Goal: Task Accomplishment & Management: Manage account settings

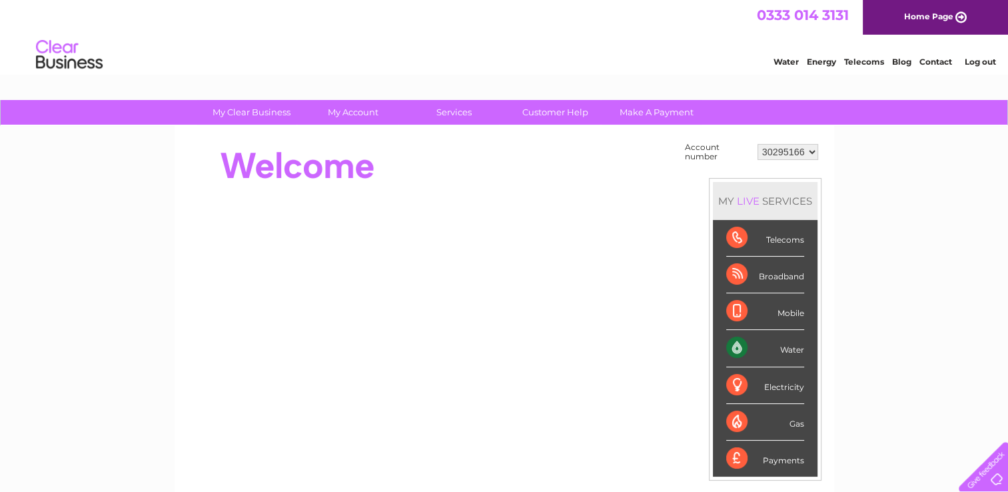
click at [429, 162] on div at bounding box center [429, 165] width 485 height 53
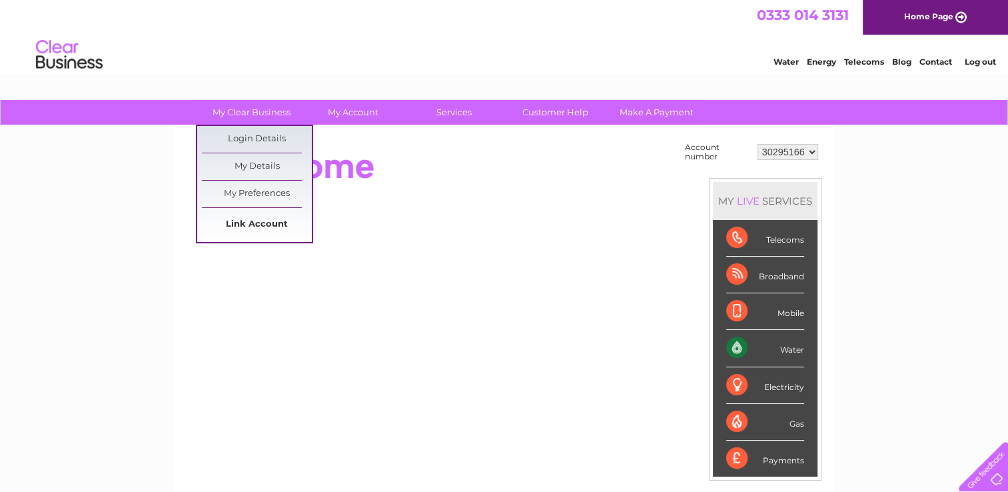
click at [232, 223] on link "Link Account" at bounding box center [257, 224] width 110 height 27
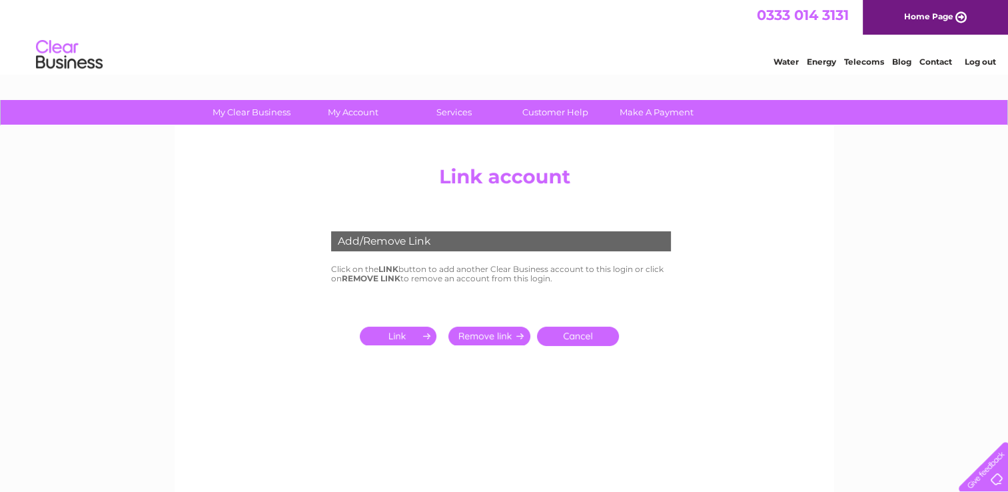
click at [402, 330] on input "submit" at bounding box center [401, 335] width 82 height 19
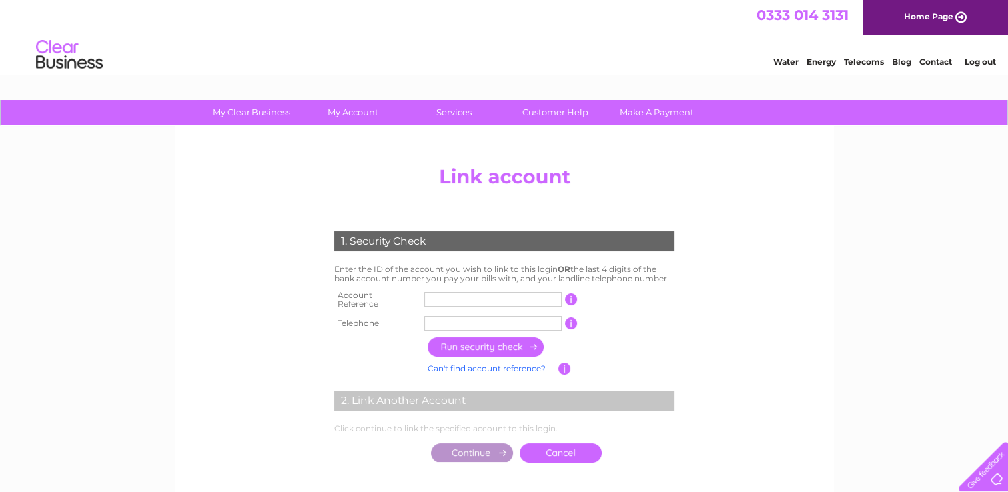
click at [458, 294] on input "text" at bounding box center [492, 299] width 137 height 15
click at [450, 296] on input "text" at bounding box center [492, 299] width 137 height 15
type input "30317106"
click at [458, 318] on input "text" at bounding box center [492, 323] width 137 height 15
type input "07872400917"
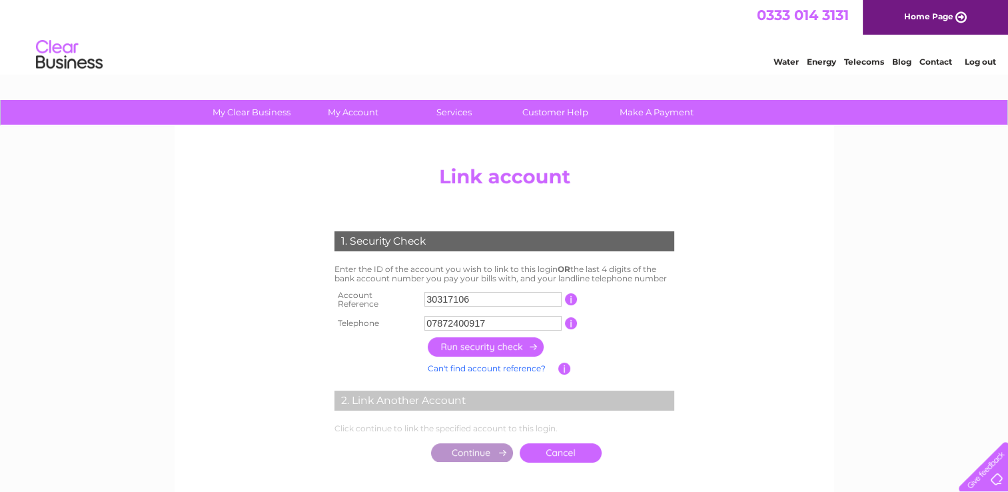
click at [478, 342] on input "button" at bounding box center [486, 346] width 117 height 19
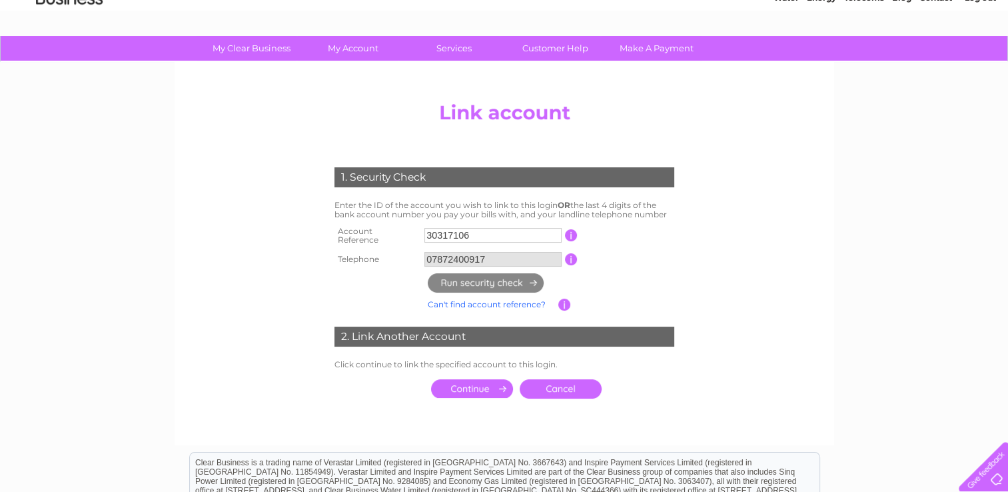
scroll to position [133, 0]
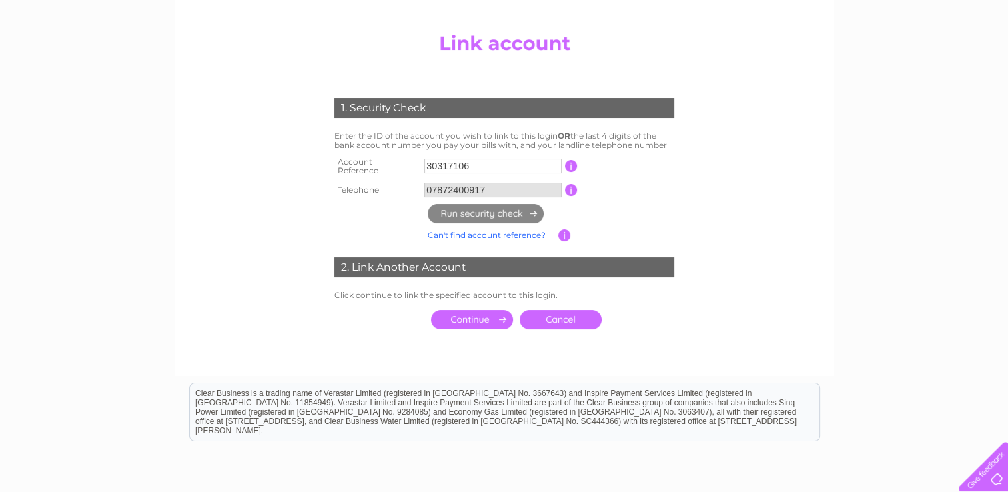
click at [470, 315] on input "submit" at bounding box center [472, 319] width 82 height 19
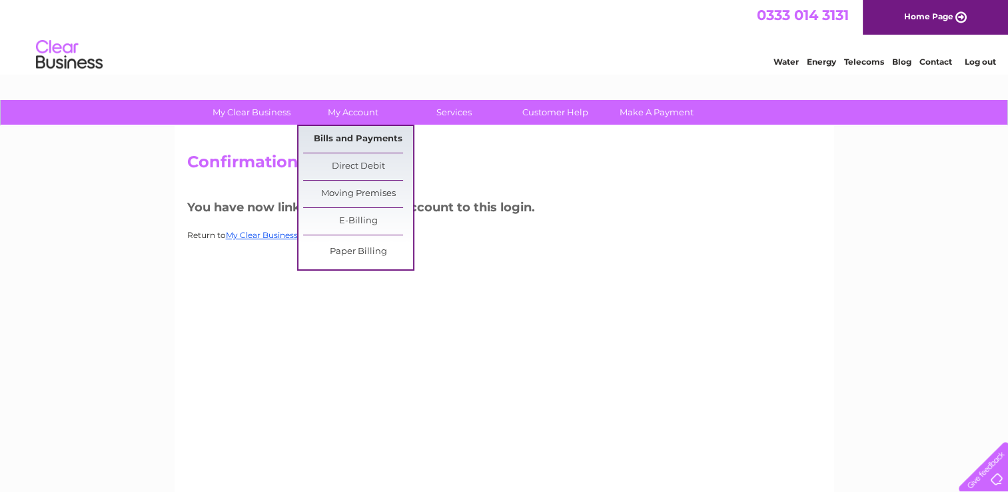
click at [348, 141] on link "Bills and Payments" at bounding box center [358, 139] width 110 height 27
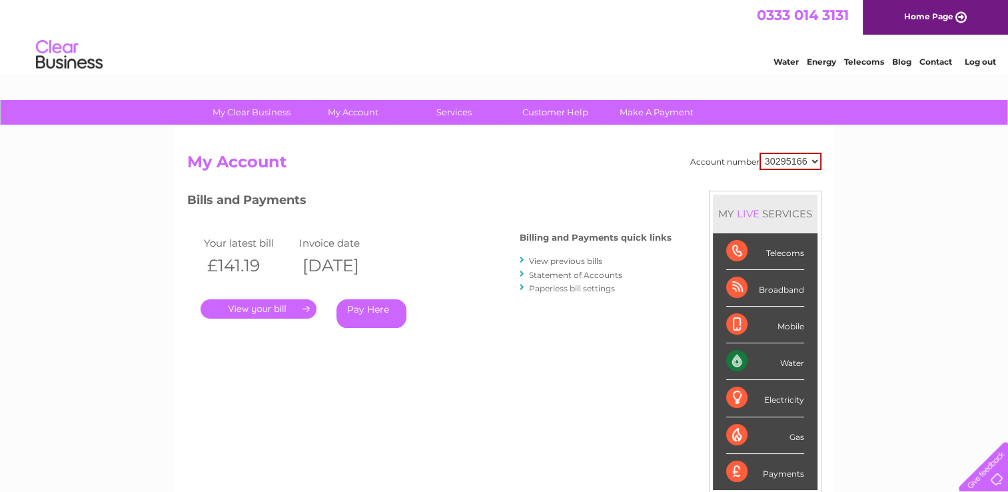
click at [813, 160] on select "30295166 30317106" at bounding box center [791, 161] width 62 height 17
click at [760, 153] on select "30295166 30317106" at bounding box center [791, 161] width 62 height 17
click at [815, 161] on select "30295166 30317106" at bounding box center [791, 161] width 62 height 17
click at [435, 204] on h3 "Bills and Payments" at bounding box center [429, 202] width 484 height 23
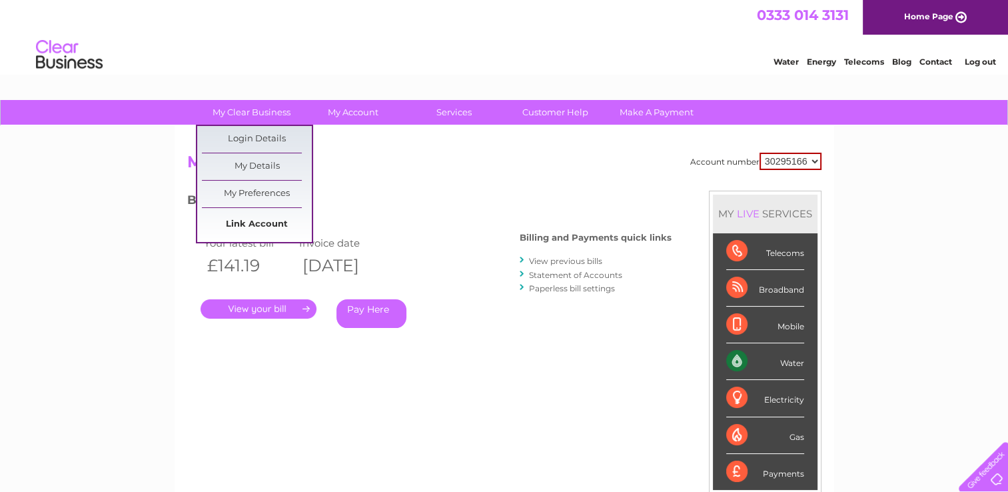
click at [237, 221] on link "Link Account" at bounding box center [257, 224] width 110 height 27
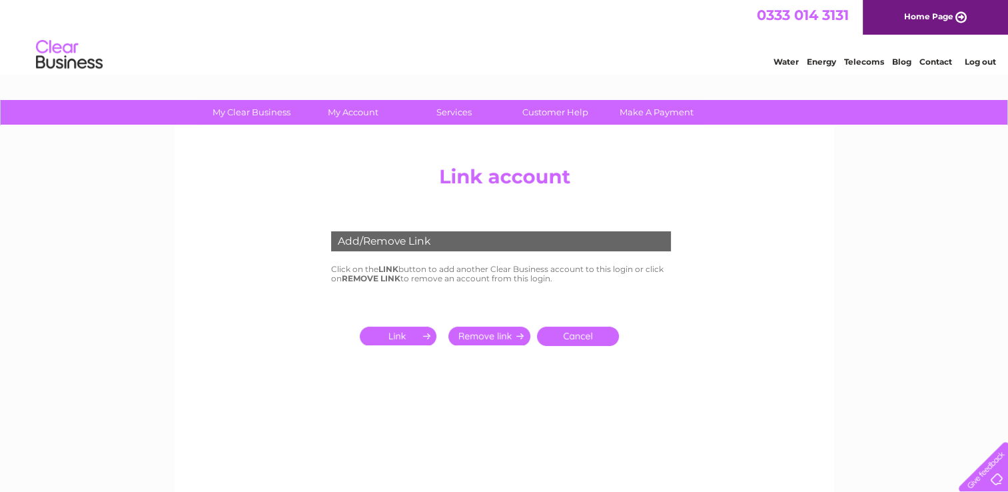
click at [397, 334] on input "submit" at bounding box center [401, 335] width 82 height 19
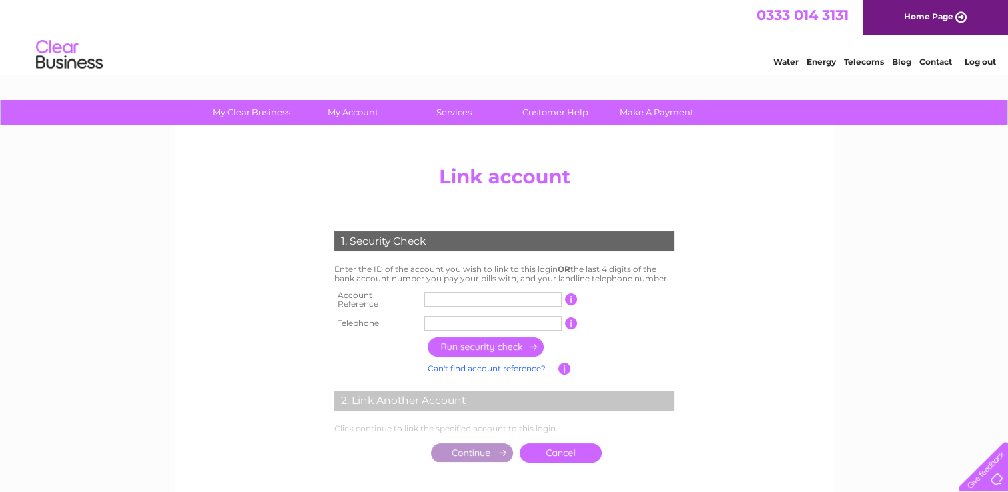
click at [438, 296] on input "text" at bounding box center [492, 299] width 137 height 15
click at [432, 316] on input "text" at bounding box center [492, 323] width 137 height 15
click at [730, 248] on center "Add/Remove Link Click on the LINK button to add another Clear Business account …" at bounding box center [504, 327] width 634 height 336
click at [973, 61] on link "Log out" at bounding box center [979, 62] width 31 height 10
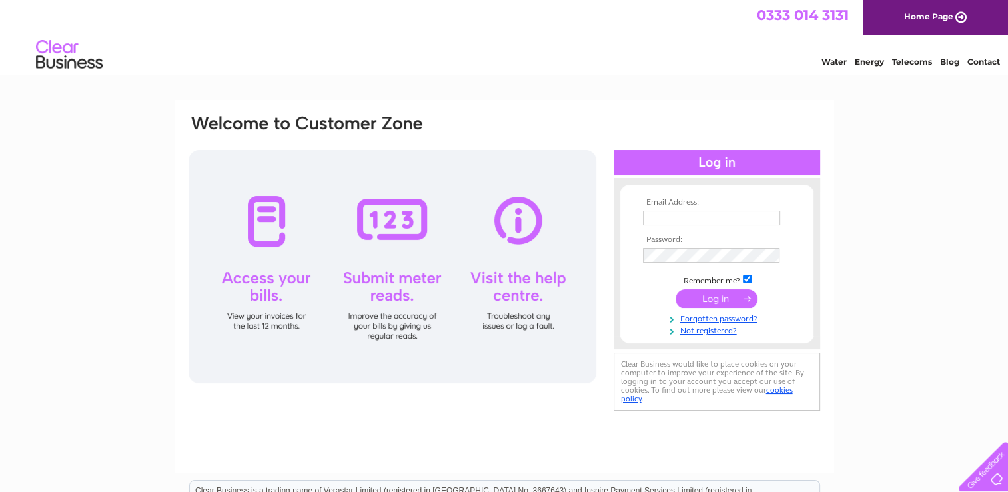
type input "[PERSON_NAME][EMAIL_ADDRESS][PERSON_NAME][DOMAIN_NAME]"
click at [712, 298] on input "submit" at bounding box center [717, 298] width 82 height 19
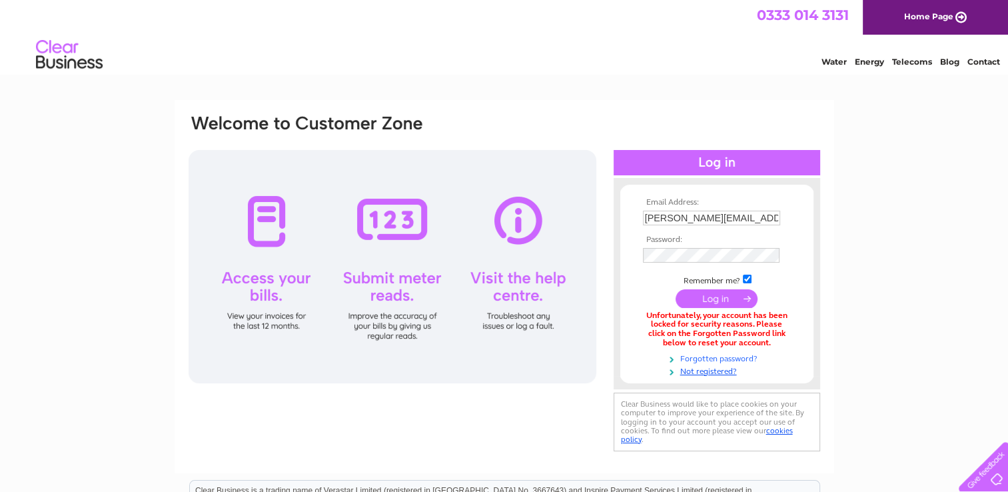
click at [711, 358] on link "Forgotten password?" at bounding box center [718, 357] width 151 height 13
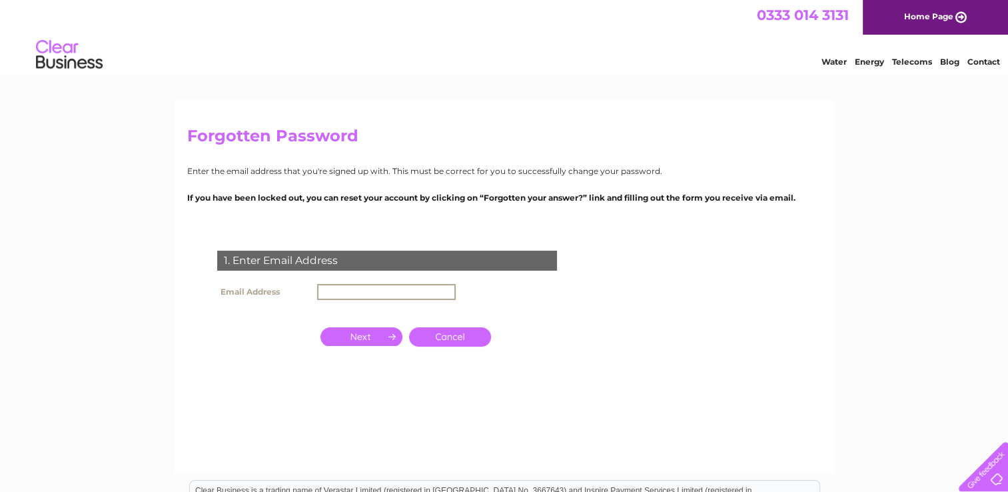
click at [368, 290] on input "text" at bounding box center [386, 292] width 139 height 16
type input "natalie.rogerson@reallifeoptions.org"
click at [413, 293] on input "natalie.rogerson@reallifeoptions.org" at bounding box center [386, 292] width 139 height 16
drag, startPoint x: 664, startPoint y: 332, endPoint x: 642, endPoint y: 336, distance: 21.8
click at [664, 332] on form "1. Enter Email Address Email Address natalie.rogerson@reallifeoptions.org Cancel" at bounding box center [504, 330] width 634 height 213
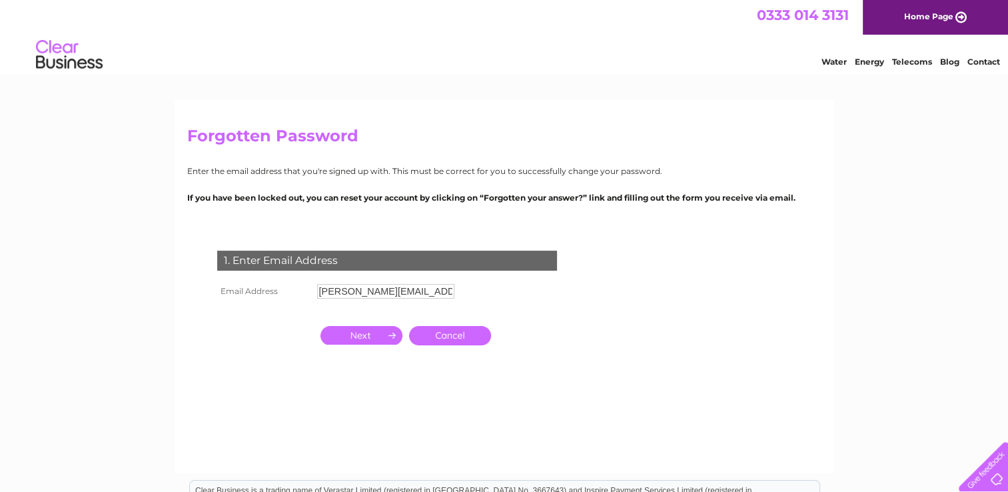
click at [367, 332] on input "button" at bounding box center [361, 335] width 82 height 19
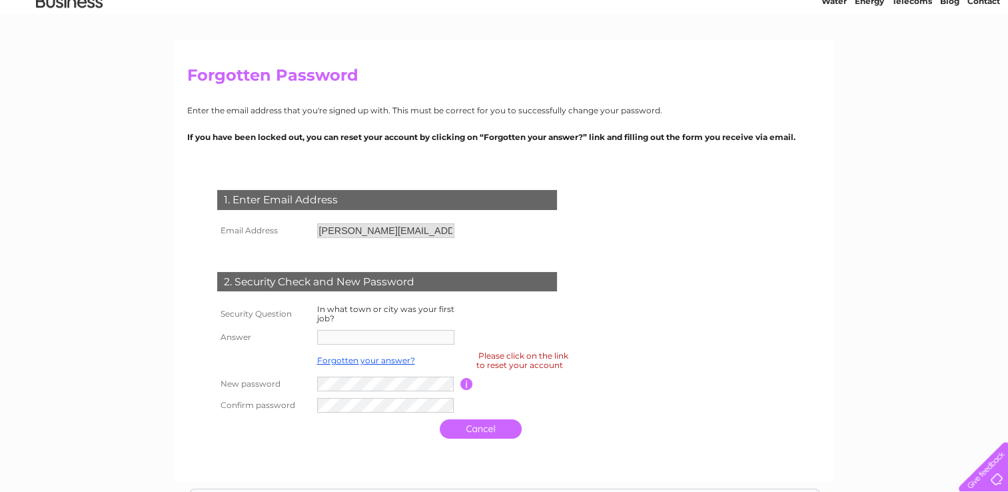
scroll to position [133, 0]
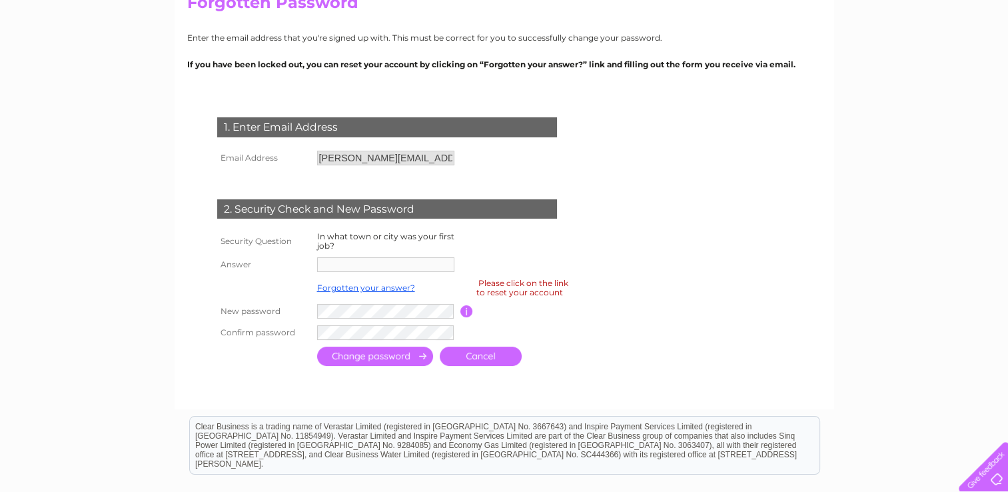
click at [464, 312] on input "button" at bounding box center [466, 311] width 13 height 12
click at [400, 163] on input "natalie.rogerson@reallifeoptions.org" at bounding box center [385, 158] width 137 height 15
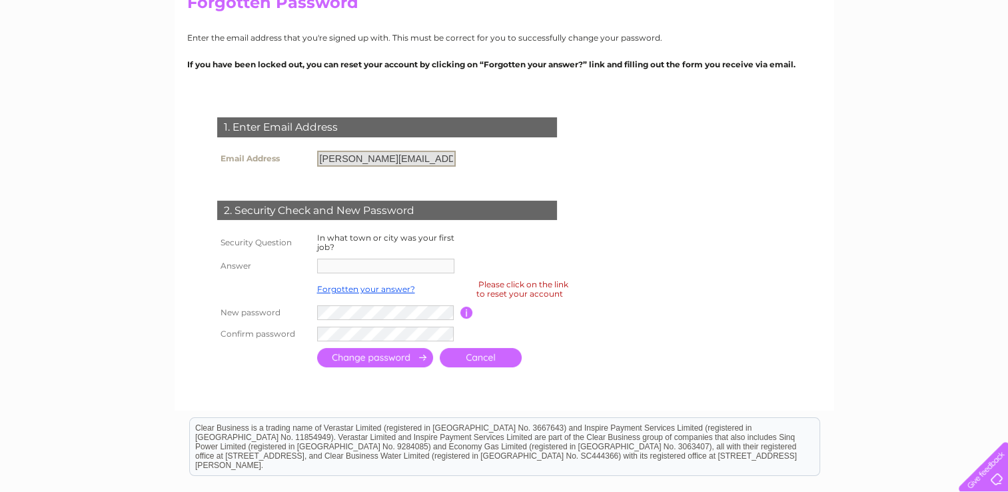
click at [398, 157] on input "natalie.rogerson@reallifeoptions.org" at bounding box center [386, 159] width 139 height 16
click at [437, 161] on input "natalie.rogerson@reallifeoptions.org" at bounding box center [386, 159] width 139 height 16
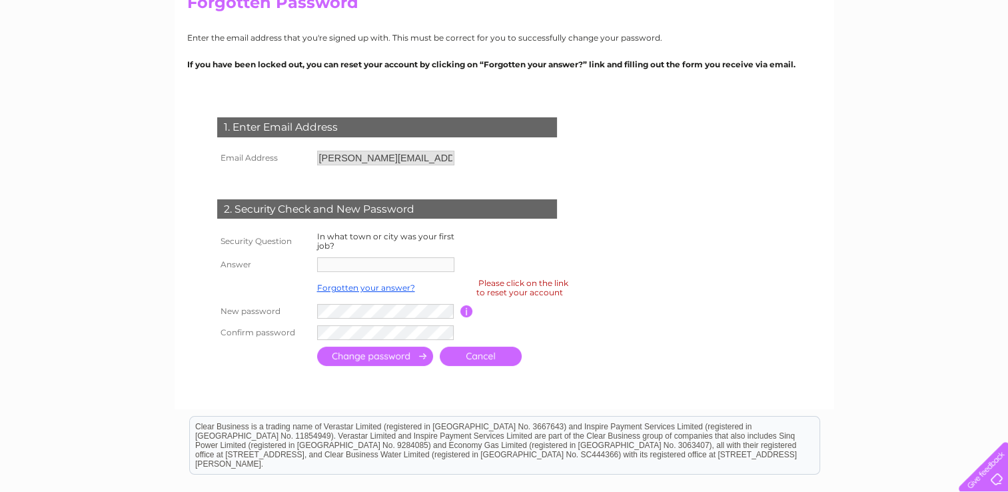
drag, startPoint x: 437, startPoint y: 161, endPoint x: 498, endPoint y: 180, distance: 64.1
click at [498, 180] on div "1. Enter Email Address Email Address natalie.rogerson@reallifeoptions.org Cancel" at bounding box center [389, 236] width 405 height 265
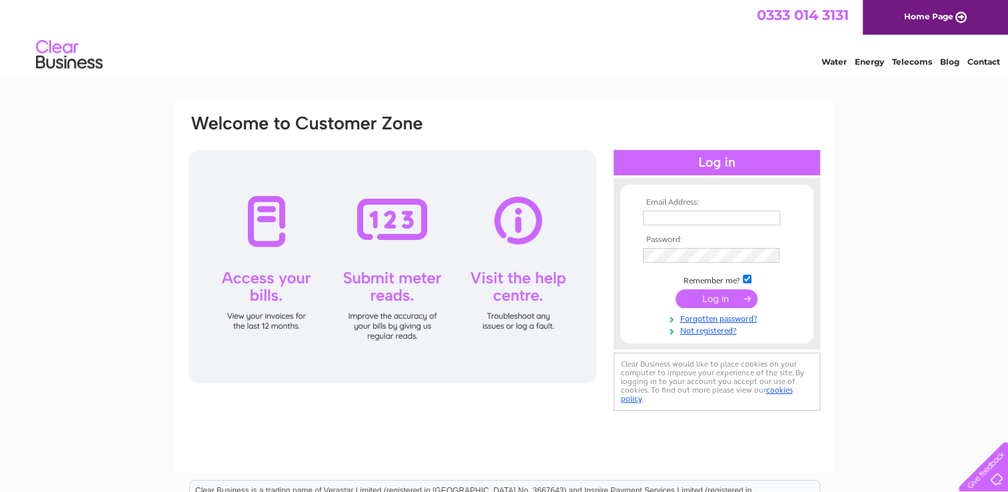
type input "[PERSON_NAME][EMAIL_ADDRESS][PERSON_NAME][DOMAIN_NAME]"
click at [706, 300] on input "submit" at bounding box center [717, 298] width 82 height 19
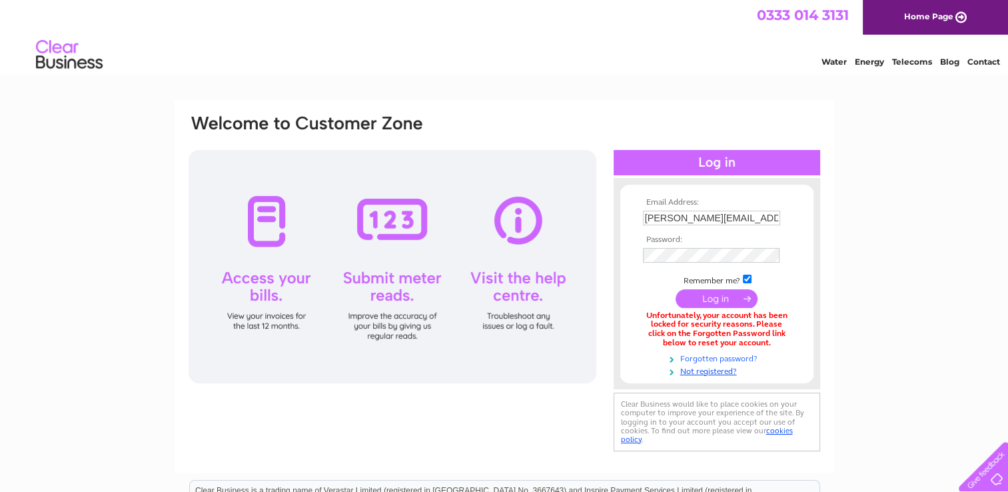
click at [700, 359] on link "Forgotten password?" at bounding box center [718, 357] width 151 height 13
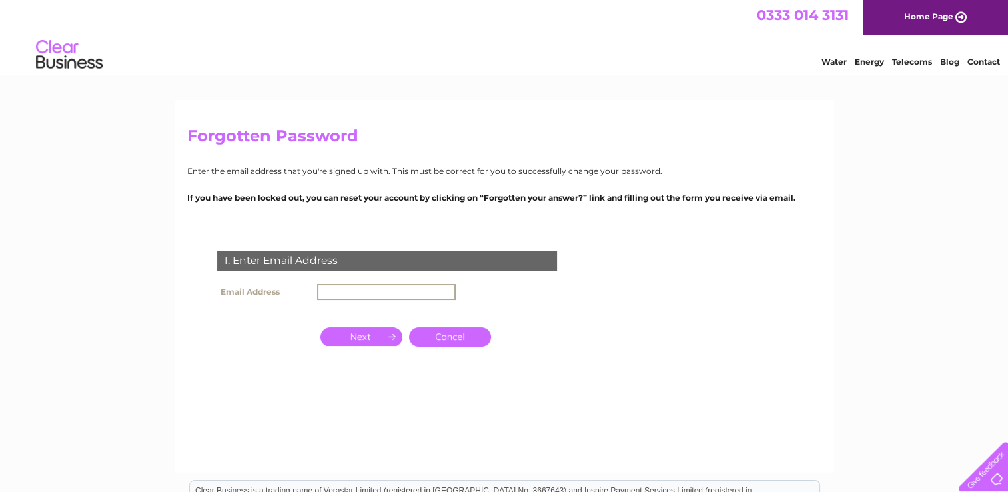
click at [357, 292] on input "text" at bounding box center [386, 292] width 139 height 16
type input "[PERSON_NAME][EMAIL_ADDRESS][PERSON_NAME][DOMAIN_NAME]"
click at [365, 334] on input "button" at bounding box center [361, 336] width 82 height 19
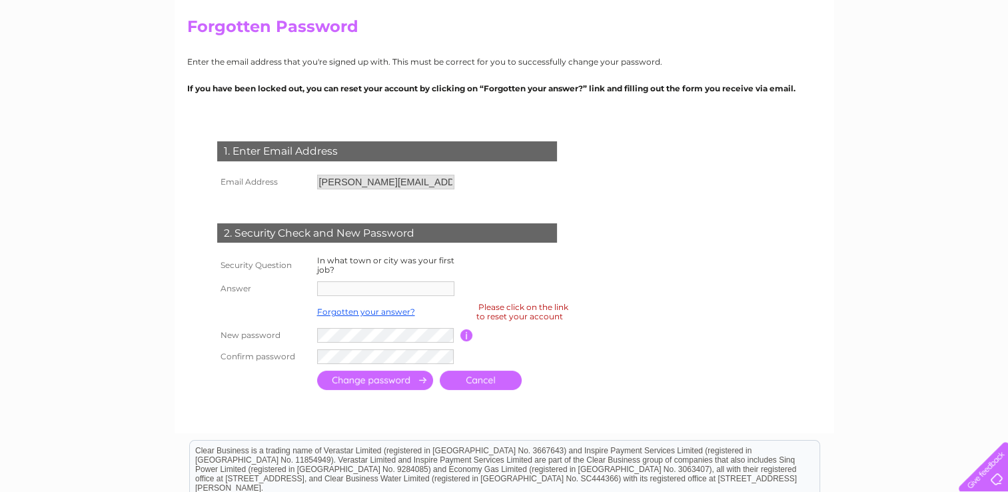
scroll to position [133, 0]
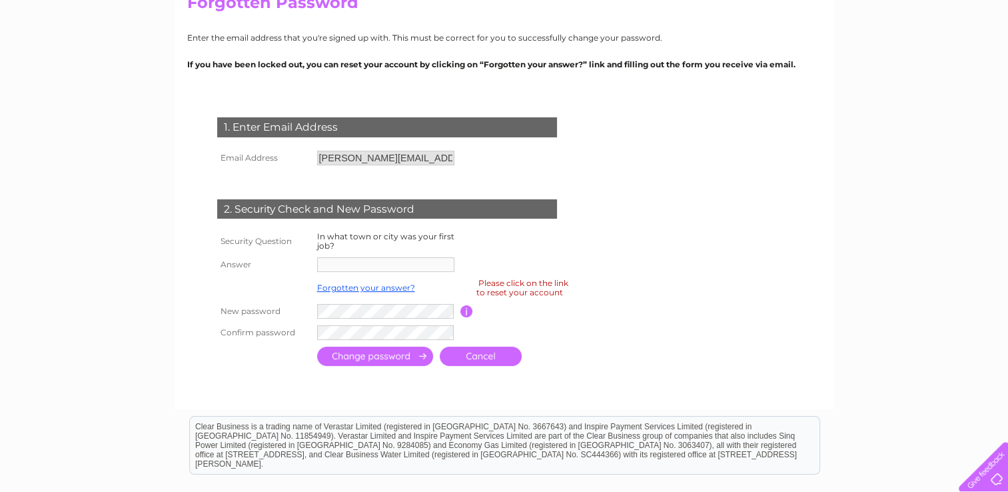
click at [510, 286] on div "Please click on the link to reset your account" at bounding box center [522, 287] width 92 height 23
click at [447, 183] on td at bounding box center [386, 177] width 144 height 17
click at [383, 156] on input "[PERSON_NAME][EMAIL_ADDRESS][PERSON_NAME][DOMAIN_NAME]" at bounding box center [385, 158] width 137 height 15
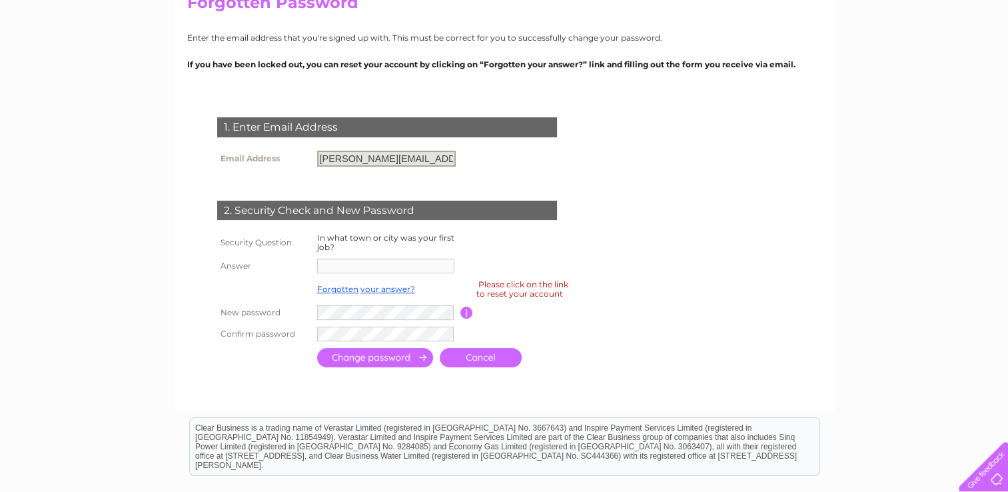
click at [421, 157] on input "[PERSON_NAME][EMAIL_ADDRESS][PERSON_NAME][DOMAIN_NAME]" at bounding box center [386, 159] width 139 height 16
click at [432, 161] on input "[PERSON_NAME][EMAIL_ADDRESS][PERSON_NAME][DOMAIN_NAME]" at bounding box center [386, 159] width 139 height 16
click at [428, 159] on input "natalie.rogerson@reallifeoptions.org" at bounding box center [386, 159] width 139 height 16
drag, startPoint x: 427, startPoint y: 159, endPoint x: 358, endPoint y: 164, distance: 69.4
click at [358, 164] on input "natalie.rogerson@reallifeoptions.org" at bounding box center [386, 159] width 139 height 16
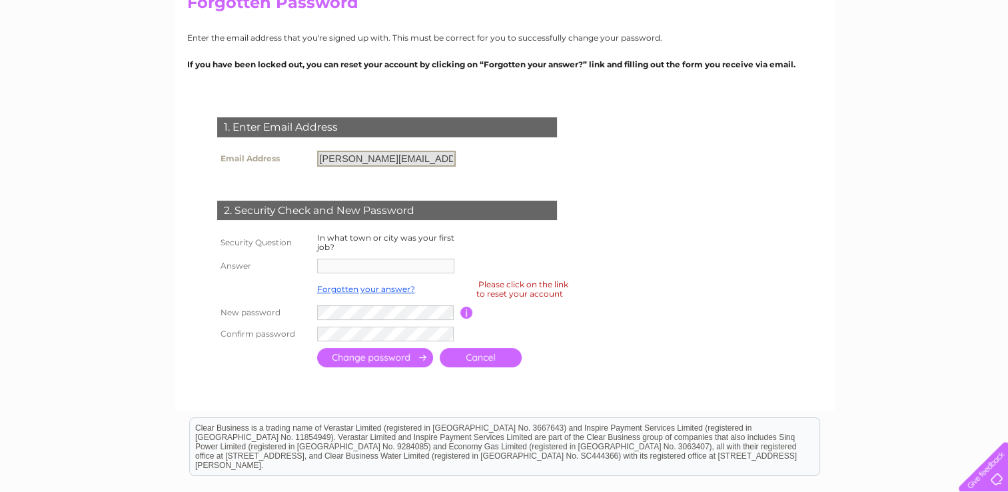
scroll to position [0, 21]
drag, startPoint x: 320, startPoint y: 158, endPoint x: 530, endPoint y: 160, distance: 210.5
click at [530, 160] on div "1. Enter Email Address Email Address natalie.rogerson@reallifeoptions.org Cancel" at bounding box center [389, 237] width 405 height 266
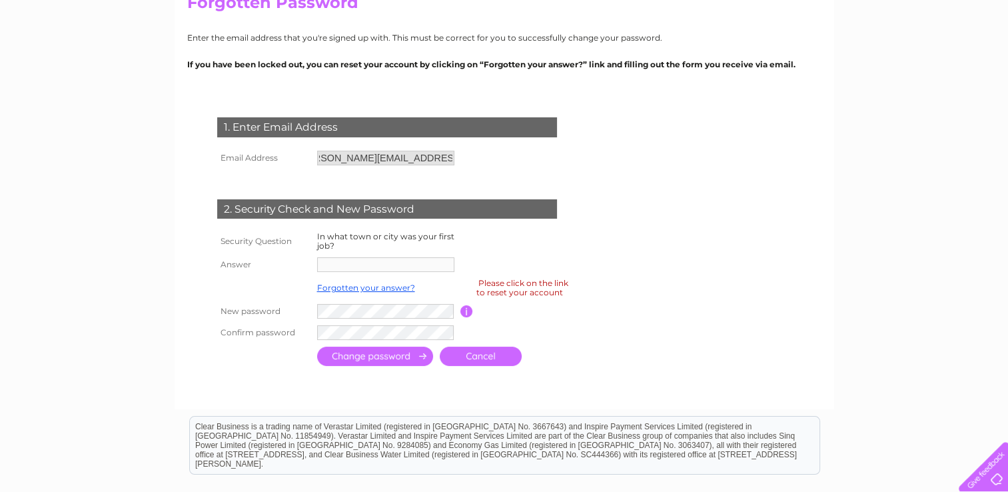
scroll to position [0, 0]
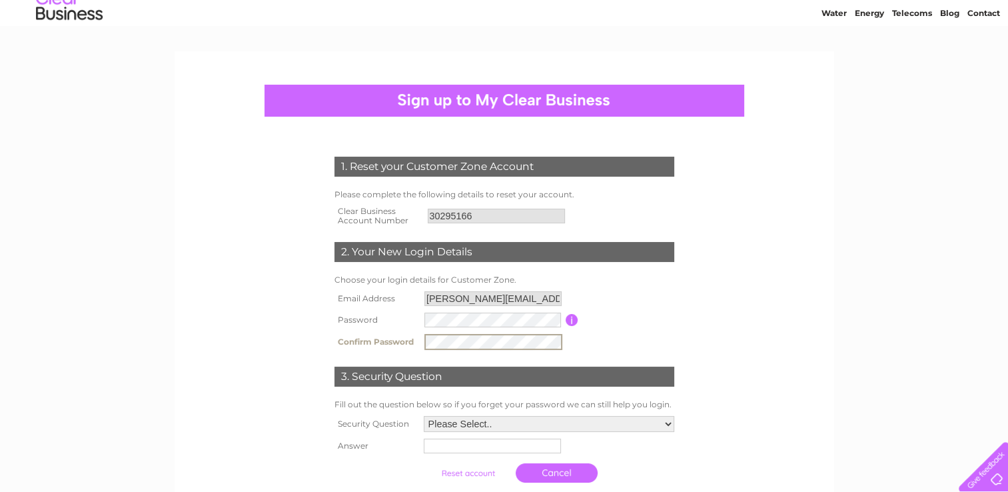
scroll to position [133, 0]
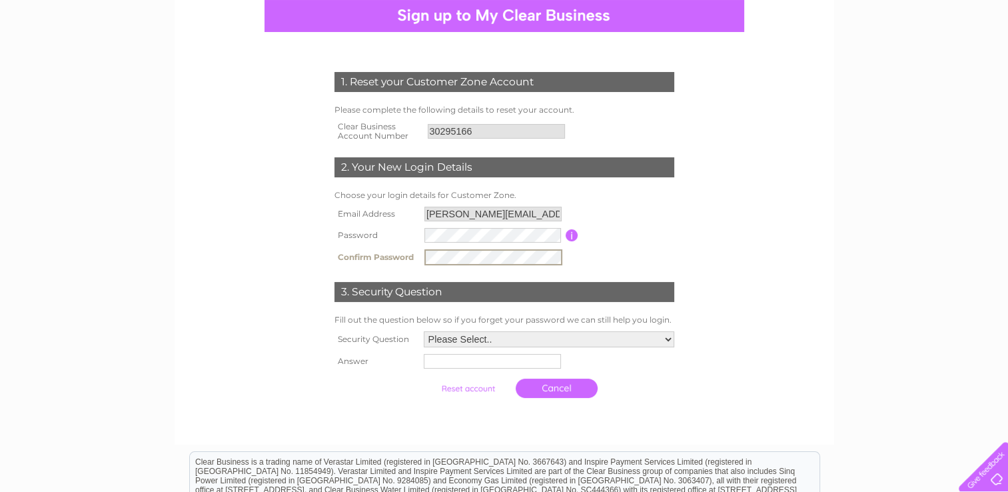
click at [503, 340] on select "Please Select.. In what town or city was your first job? In what town or city d…" at bounding box center [549, 339] width 251 height 16
select select "1"
click at [422, 330] on select "Please Select.. In what town or city was your first job? In what town or city d…" at bounding box center [548, 338] width 252 height 17
click at [500, 362] on input "text" at bounding box center [493, 360] width 139 height 16
type input "Hartlepool"
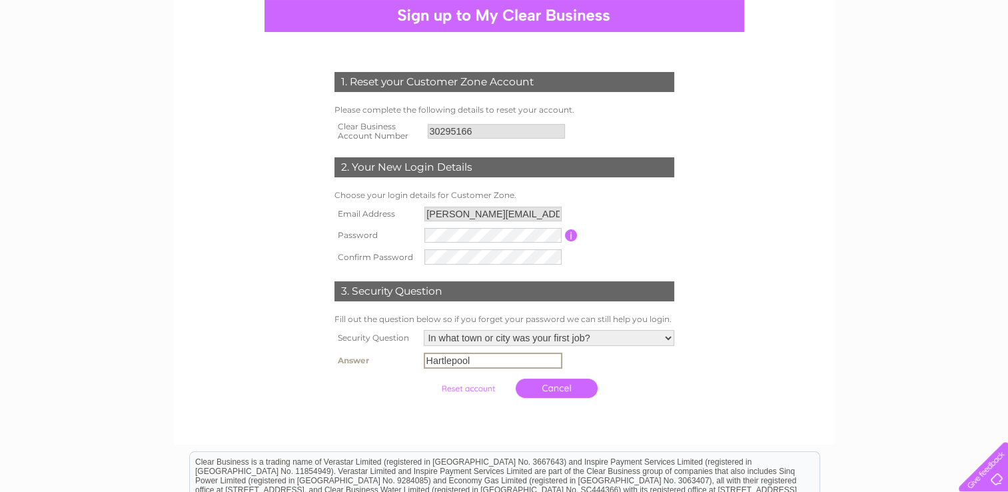
click at [464, 390] on input "submit" at bounding box center [468, 388] width 82 height 19
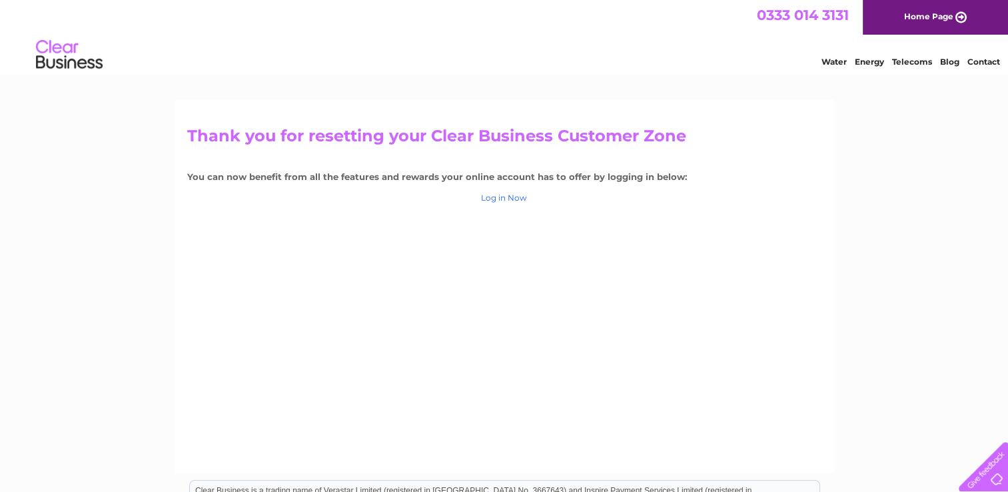
click at [499, 198] on link "Log in Now" at bounding box center [504, 198] width 46 height 10
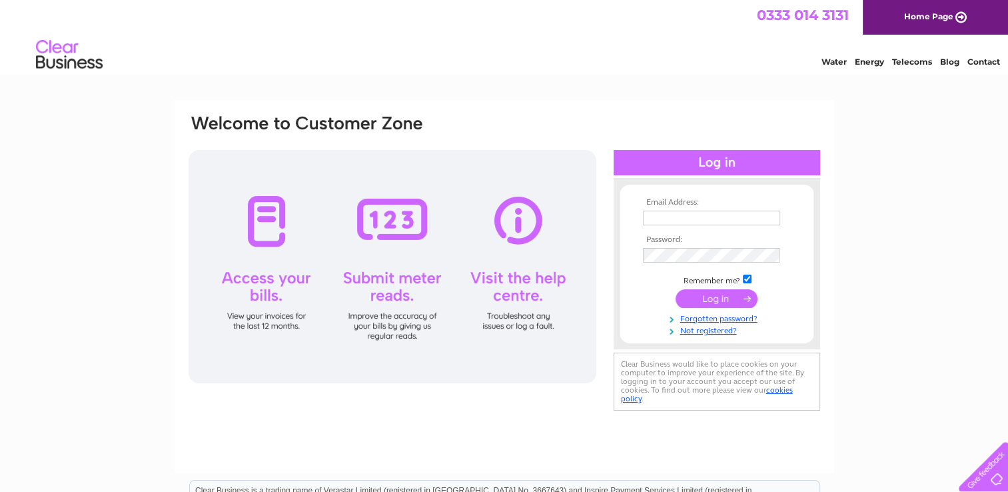
type input "[PERSON_NAME][EMAIL_ADDRESS][PERSON_NAME][DOMAIN_NAME]"
click at [709, 298] on input "submit" at bounding box center [717, 298] width 82 height 19
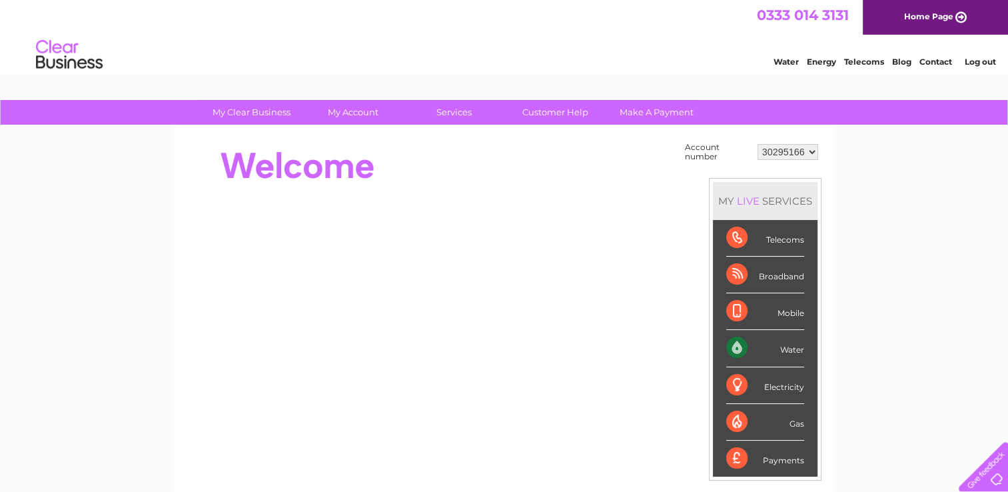
click at [974, 60] on link "Log out" at bounding box center [979, 62] width 31 height 10
